Goal: Information Seeking & Learning: Check status

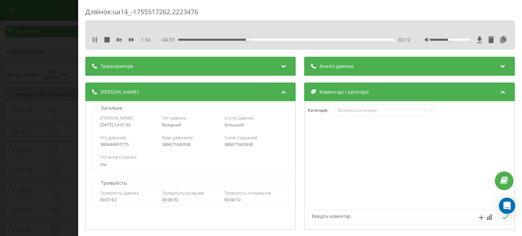
click at [95, 41] on icon at bounding box center [94, 39] width 5 height 5
click at [94, 42] on icon at bounding box center [94, 39] width 5 height 5
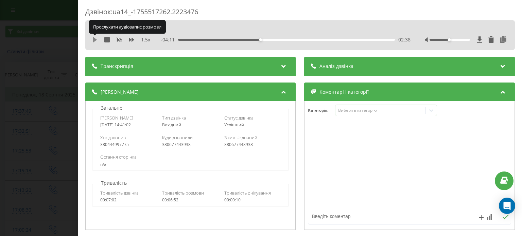
click at [94, 42] on icon at bounding box center [94, 39] width 5 height 5
click at [132, 40] on icon at bounding box center [131, 40] width 5 height 4
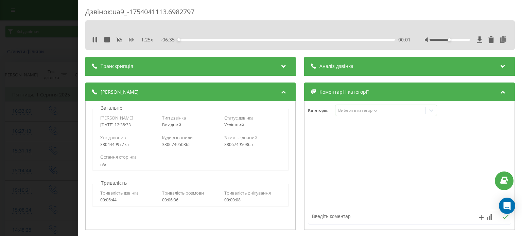
click at [132, 40] on icon at bounding box center [131, 40] width 5 height 4
drag, startPoint x: 444, startPoint y: 39, endPoint x: 503, endPoint y: 40, distance: 58.8
click at [503, 40] on div "1.5 x - 06:31 00:05 00:05" at bounding box center [299, 40] width 419 height 10
click at [95, 42] on icon at bounding box center [94, 39] width 5 height 5
click at [95, 39] on icon at bounding box center [95, 39] width 4 height 5
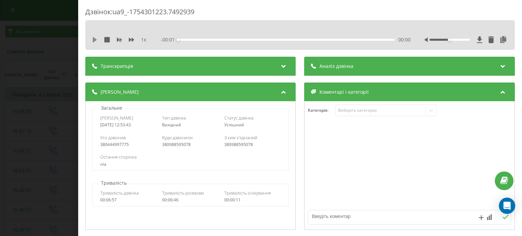
click at [95, 38] on icon at bounding box center [94, 39] width 5 height 5
click at [130, 40] on icon at bounding box center [131, 40] width 5 height 4
click at [93, 46] on div "1.5 x - 02:15 04:31 04:31" at bounding box center [300, 35] width 430 height 30
click at [94, 38] on icon at bounding box center [93, 39] width 1 height 5
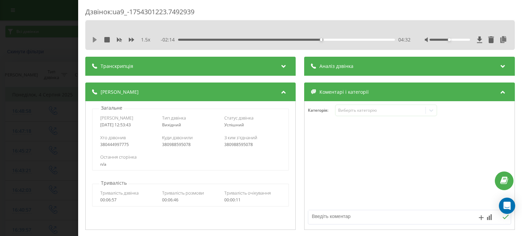
click at [94, 42] on icon at bounding box center [94, 39] width 5 height 5
click at [90, 36] on div "1.5 x - 04:52 03:04 03:04" at bounding box center [299, 40] width 419 height 10
click at [94, 40] on icon at bounding box center [93, 39] width 1 height 5
click at [92, 39] on icon at bounding box center [94, 39] width 5 height 5
click at [95, 36] on div "1.5 x" at bounding box center [122, 39] width 61 height 7
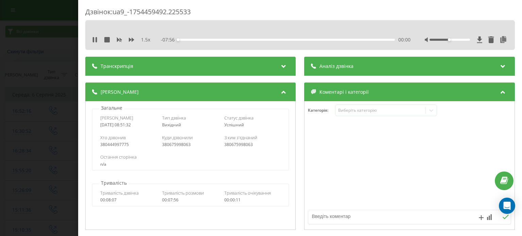
click at [97, 36] on div "1.5 x - 07:56 00:00 00:00" at bounding box center [299, 40] width 419 height 10
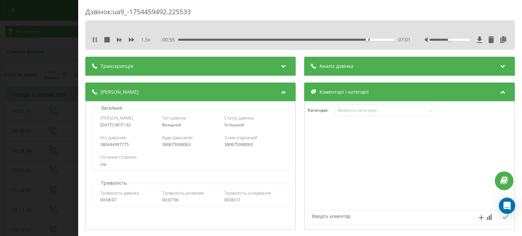
click at [96, 38] on icon at bounding box center [95, 39] width 1 height 5
click at [96, 38] on icon at bounding box center [94, 39] width 5 height 5
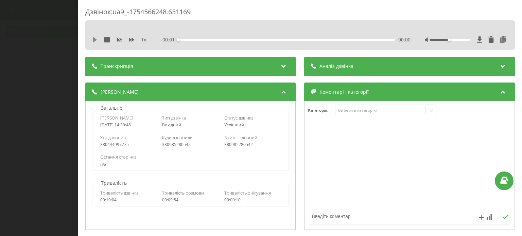
click at [95, 39] on icon at bounding box center [95, 39] width 4 height 5
click at [132, 41] on icon at bounding box center [131, 39] width 5 height 5
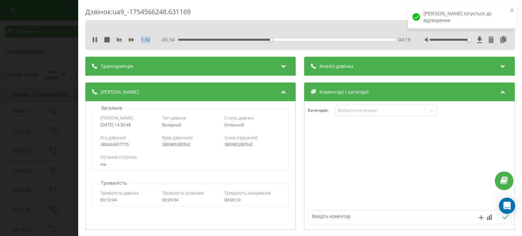
drag, startPoint x: 445, startPoint y: 39, endPoint x: 487, endPoint y: 42, distance: 42.2
click at [487, 42] on div at bounding box center [466, 39] width 83 height 7
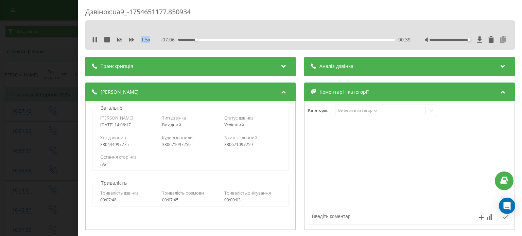
drag, startPoint x: 445, startPoint y: 40, endPoint x: 496, endPoint y: 38, distance: 50.7
click at [496, 38] on div at bounding box center [466, 39] width 83 height 7
click at [228, 41] on div "- 05:22 01:27 01:27" at bounding box center [285, 39] width 249 height 7
click at [228, 40] on div "01:36" at bounding box center [286, 40] width 216 height 2
click at [230, 40] on div "01:40" at bounding box center [286, 40] width 216 height 2
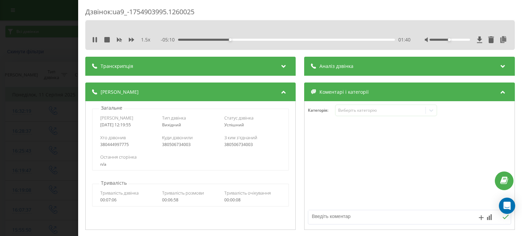
click at [238, 39] on div "01:40" at bounding box center [286, 40] width 216 height 2
click at [243, 39] on div "01:55" at bounding box center [286, 40] width 216 height 2
click at [248, 39] on div "02:04" at bounding box center [286, 40] width 216 height 2
click at [253, 39] on div "02:25" at bounding box center [286, 40] width 216 height 2
click at [258, 39] on div "02:25" at bounding box center [286, 40] width 216 height 2
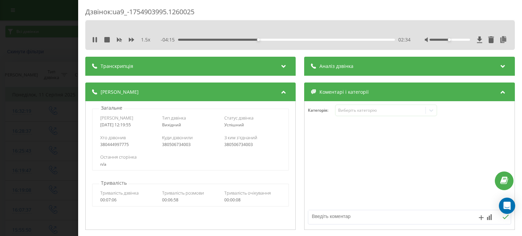
click at [262, 39] on div "02:34" at bounding box center [286, 40] width 216 height 2
click at [258, 39] on div "02:41" at bounding box center [286, 40] width 216 height 2
click at [252, 39] on div "02:22" at bounding box center [286, 40] width 216 height 2
click at [92, 39] on icon at bounding box center [94, 39] width 5 height 5
click at [131, 41] on icon at bounding box center [131, 39] width 5 height 5
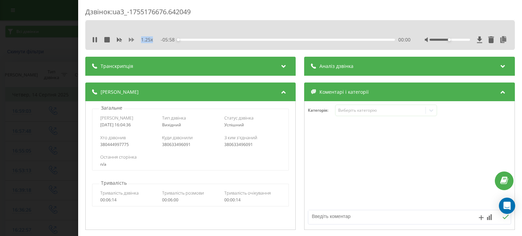
click at [131, 41] on icon at bounding box center [131, 39] width 5 height 5
click at [94, 40] on icon at bounding box center [95, 39] width 4 height 5
click at [129, 41] on icon at bounding box center [131, 39] width 5 height 5
drag, startPoint x: 445, startPoint y: 40, endPoint x: 536, endPoint y: 43, distance: 91.1
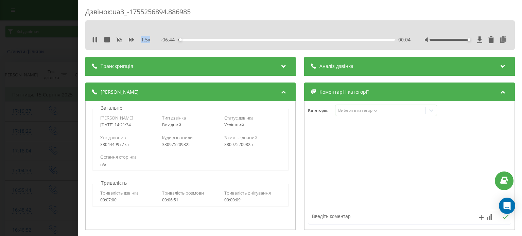
click at [522, 43] on html "[DOMAIN_NAME] Проекти [DOMAIN_NAME] Дашборд Центр звернень Журнал дзвінків Журн…" at bounding box center [261, 118] width 522 height 236
